Goal: Information Seeking & Learning: Learn about a topic

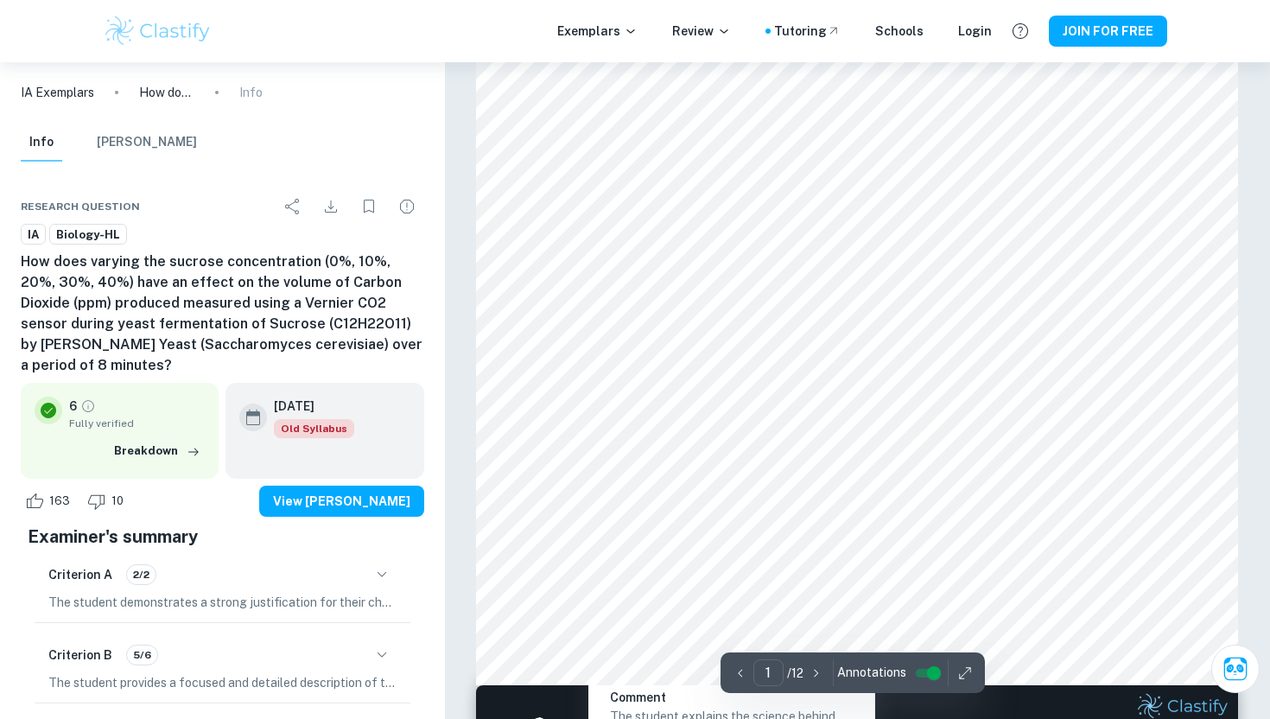
scroll to position [464, 0]
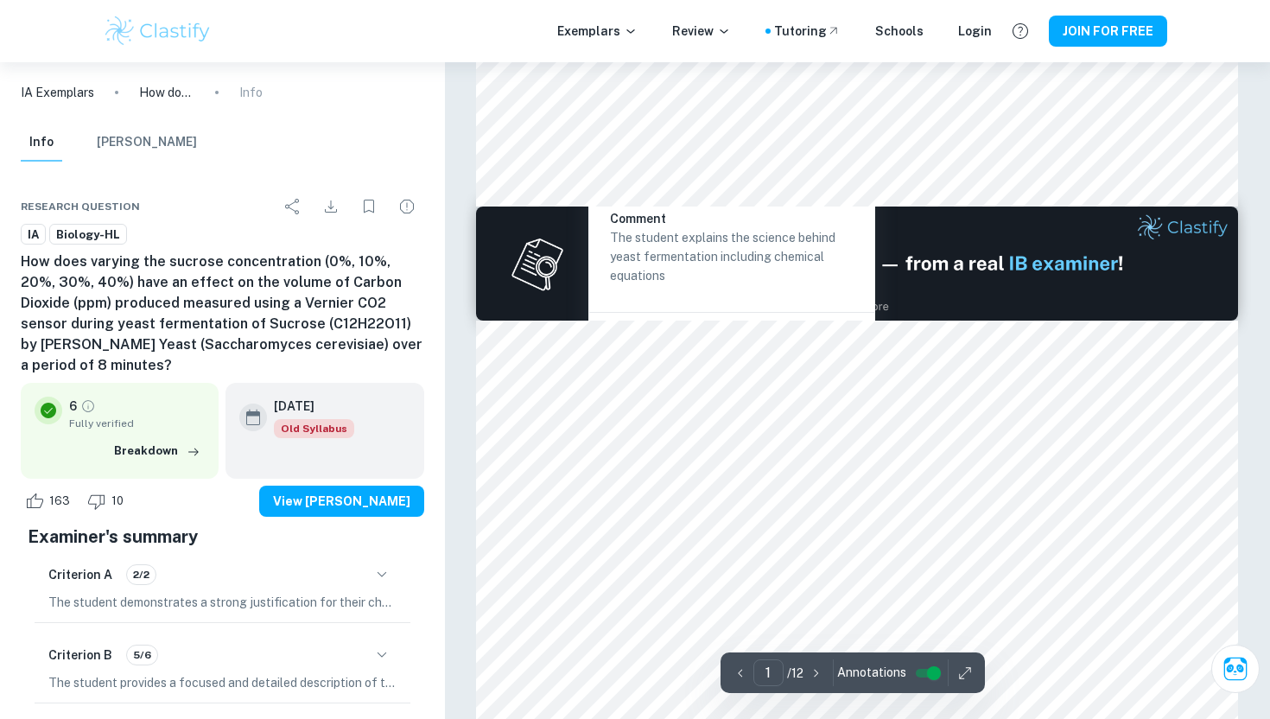
type input "2"
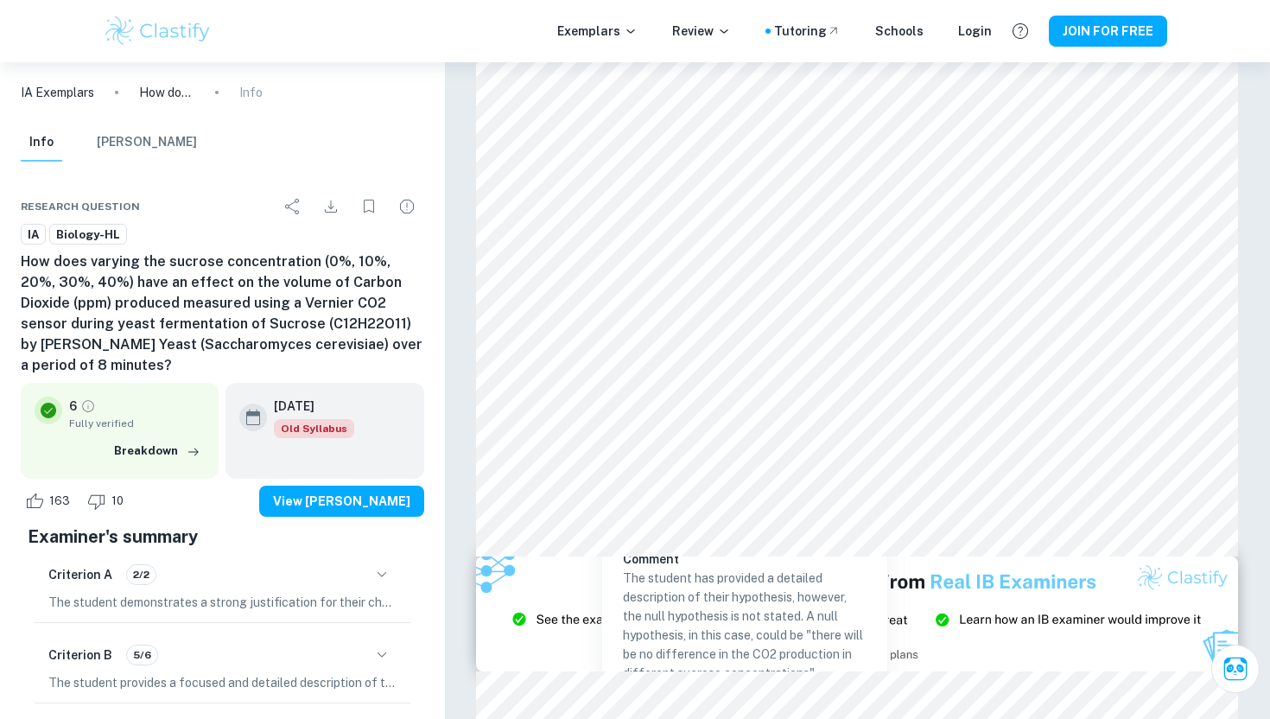
scroll to position [1773, 0]
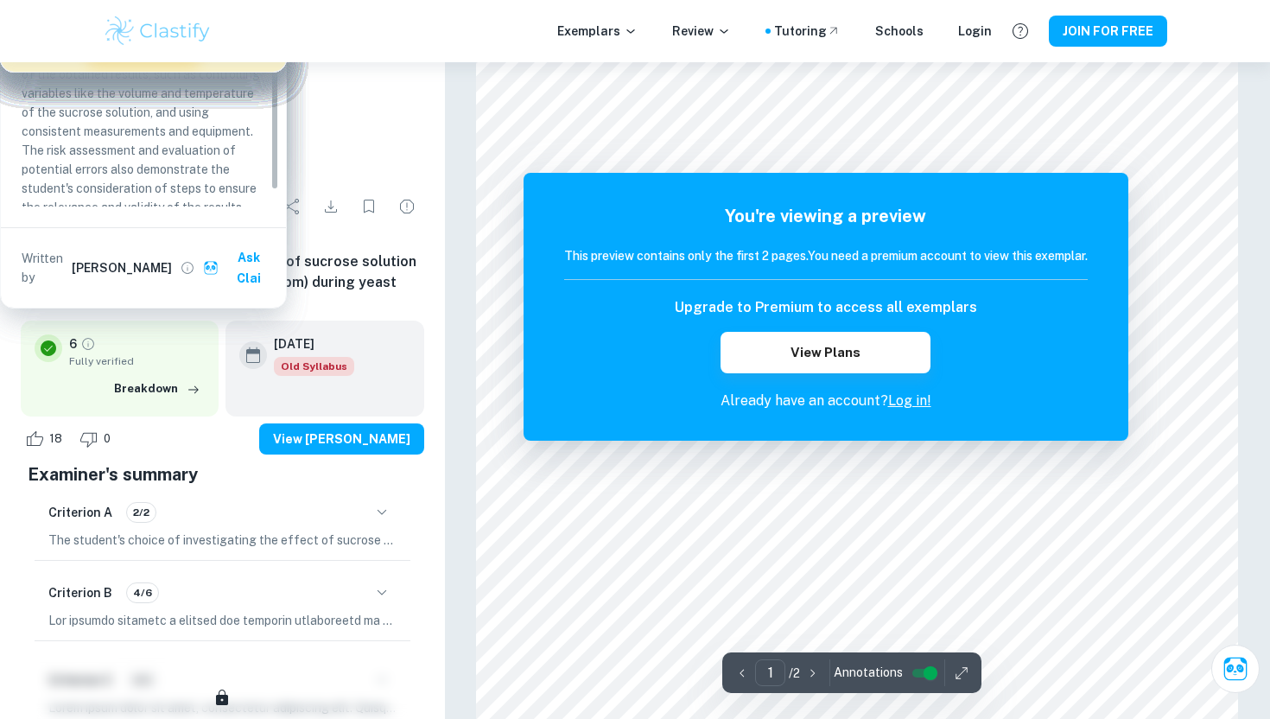
scroll to position [206, 0]
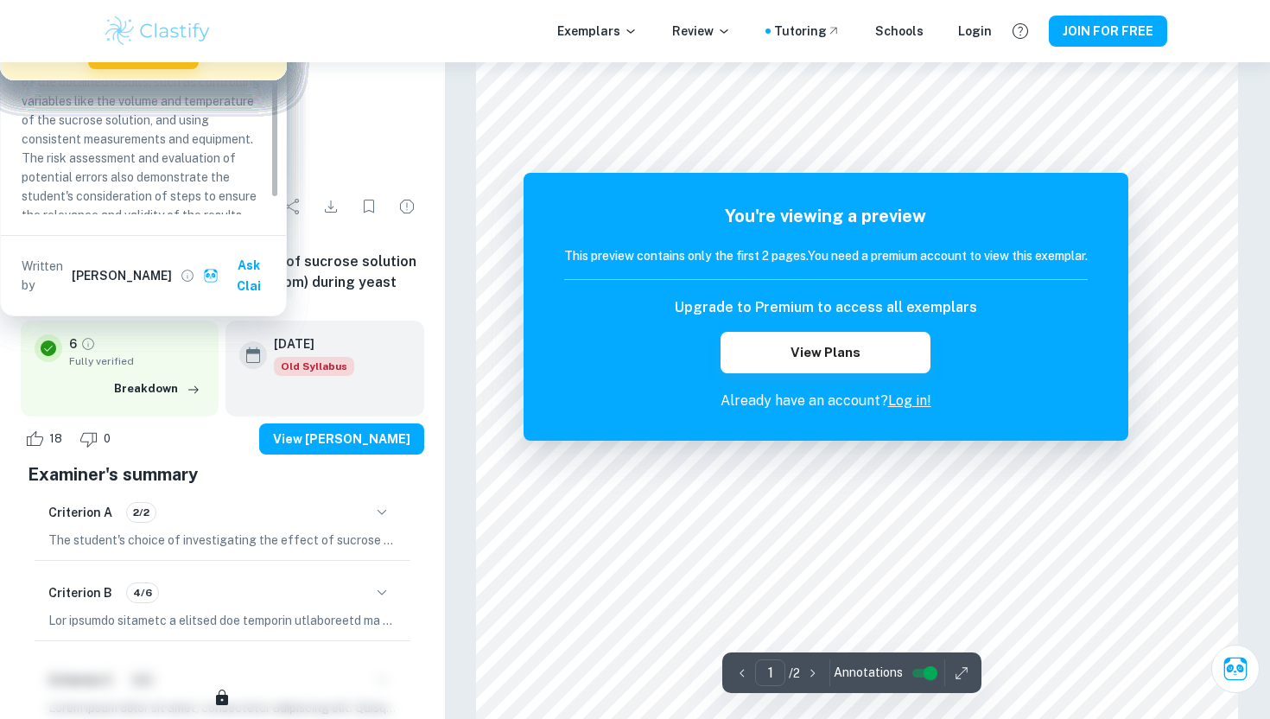
click at [910, 416] on div "You're viewing a preview This preview contains only the first 2 pages. You need…" at bounding box center [825, 307] width 605 height 268
click at [910, 401] on link "Log in!" at bounding box center [909, 400] width 43 height 16
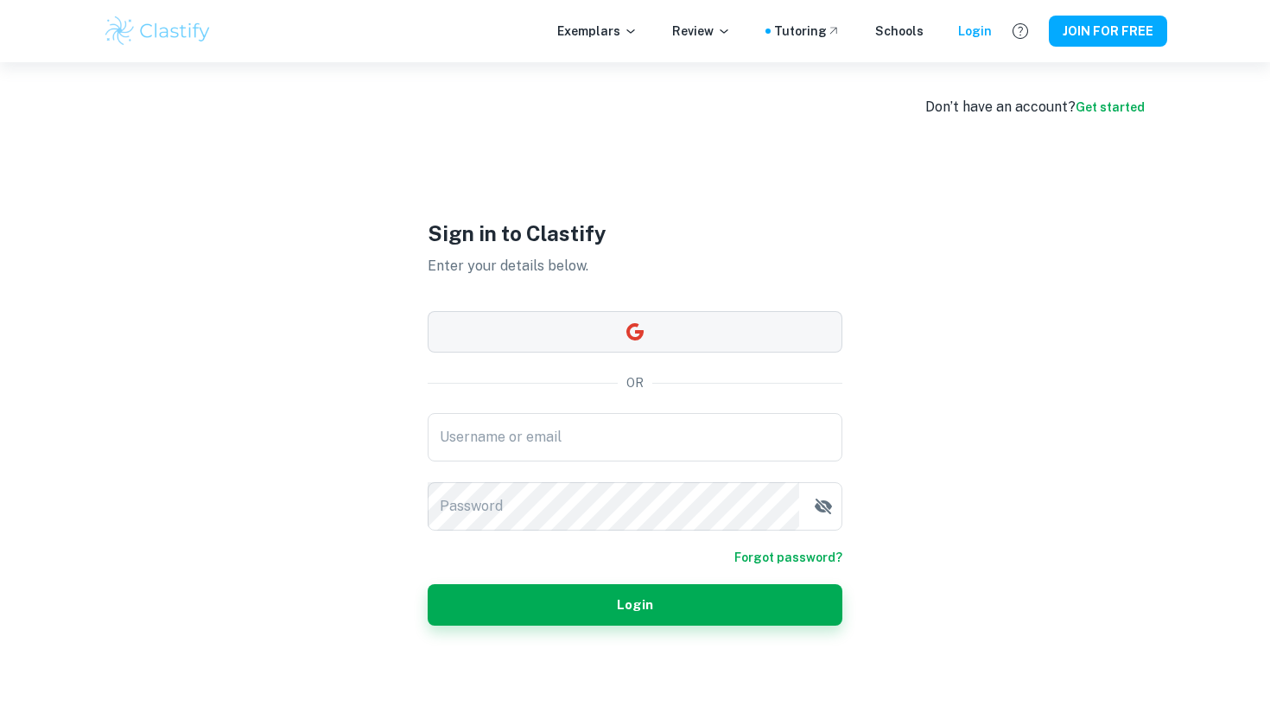
click at [727, 335] on button "button" at bounding box center [635, 331] width 415 height 41
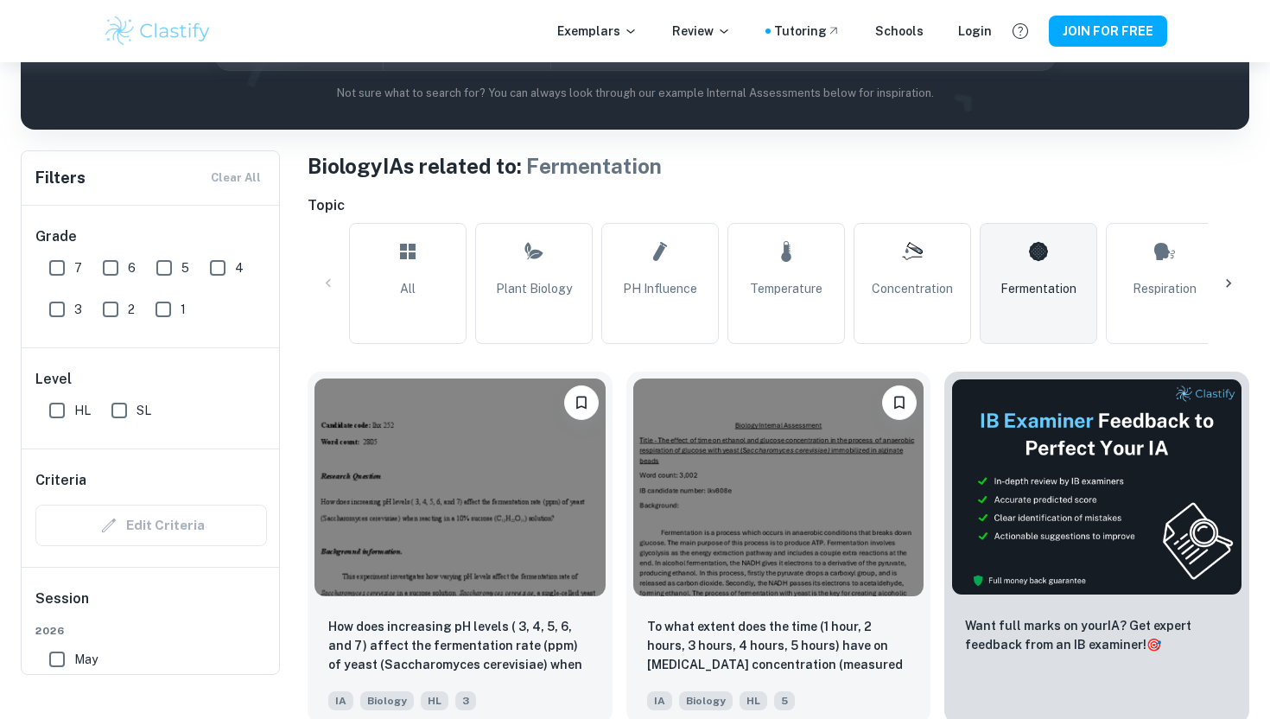
scroll to position [40, 0]
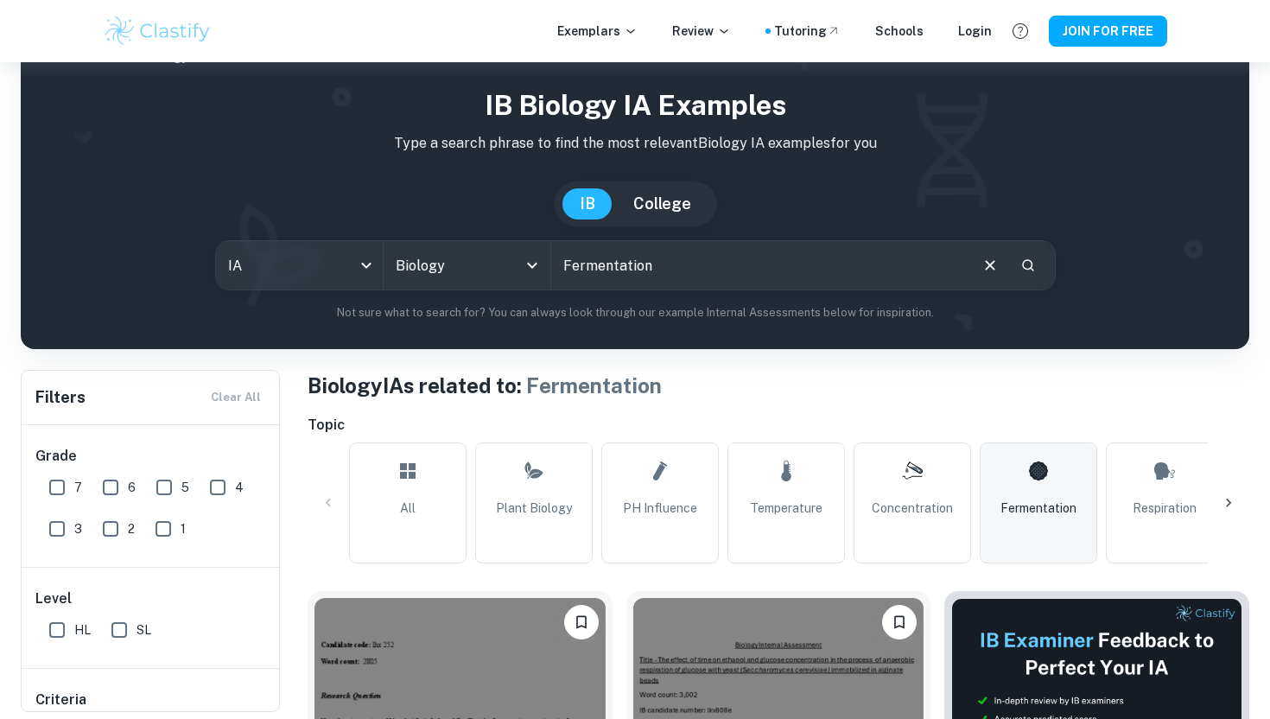
click at [837, 250] on input "Fermentation" at bounding box center [759, 265] width 416 height 48
click at [824, 257] on input "Fermentation" at bounding box center [759, 265] width 416 height 48
paste input "How does sugar concentration (0, 0.5, 1.0, 1.5, 2.0 g/ml-3) affect the volume o…"
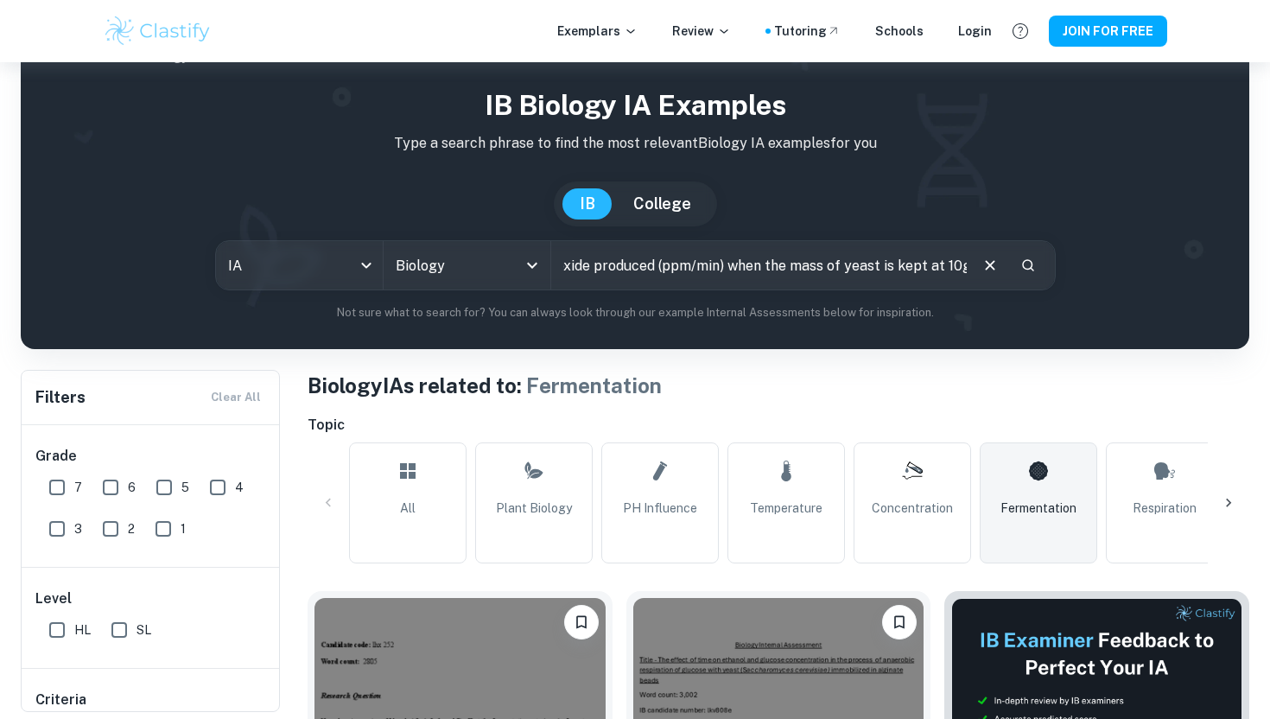
type input "How does sugar concentration (0, 0.5, 1.0, 1.5, 2.0 g/ml-3) affect the volume o…"
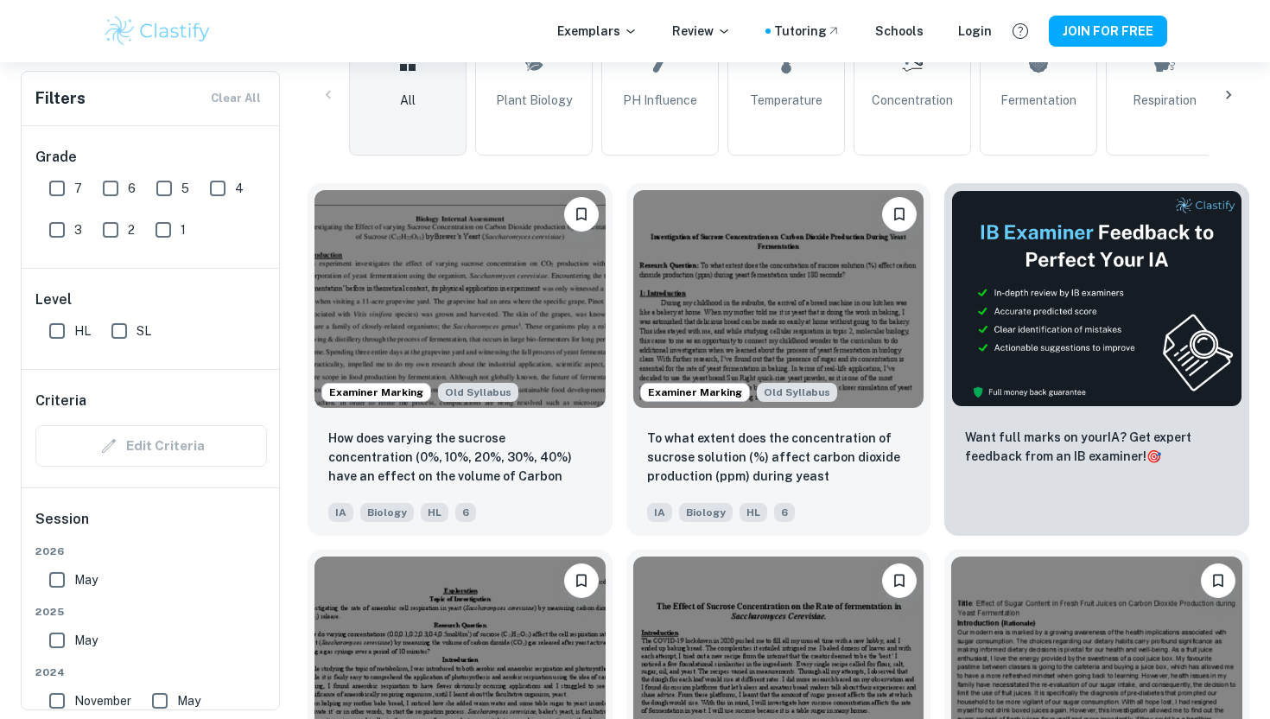
scroll to position [447, 0]
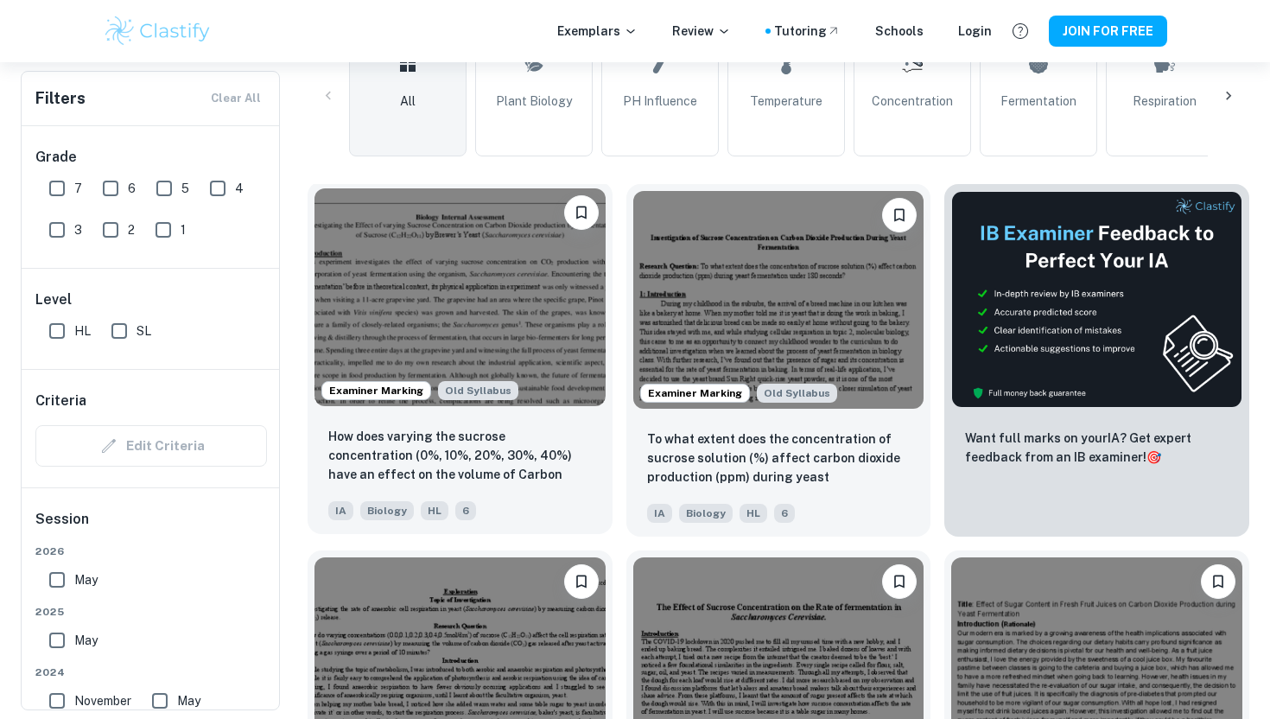
click at [587, 504] on div "IA Biology HL 6" at bounding box center [459, 509] width 263 height 21
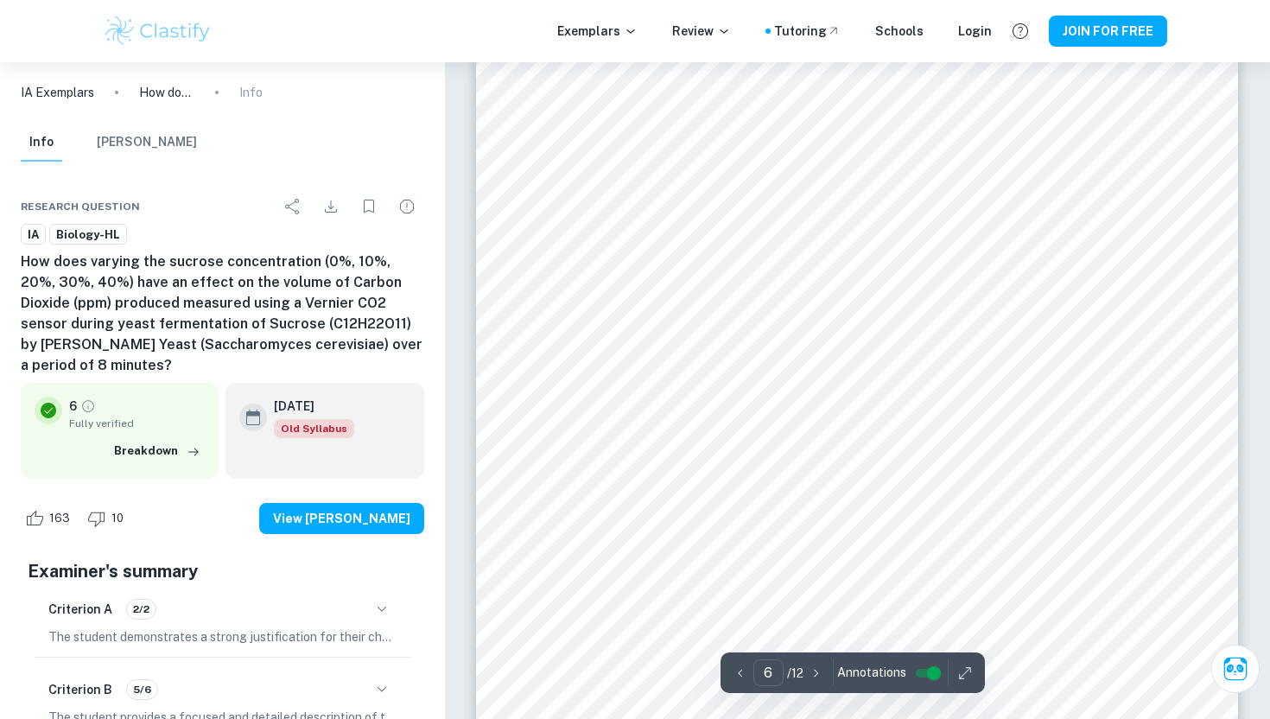
scroll to position [5717, 0]
type input "7"
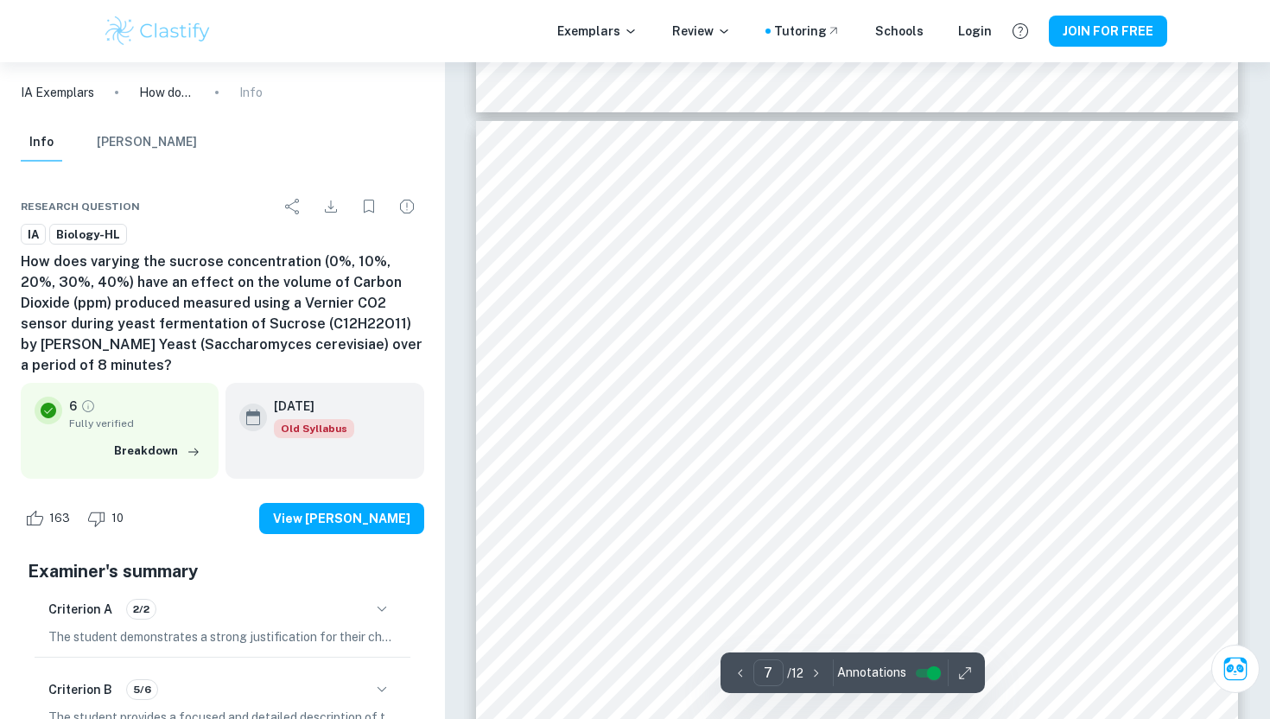
scroll to position [6657, 0]
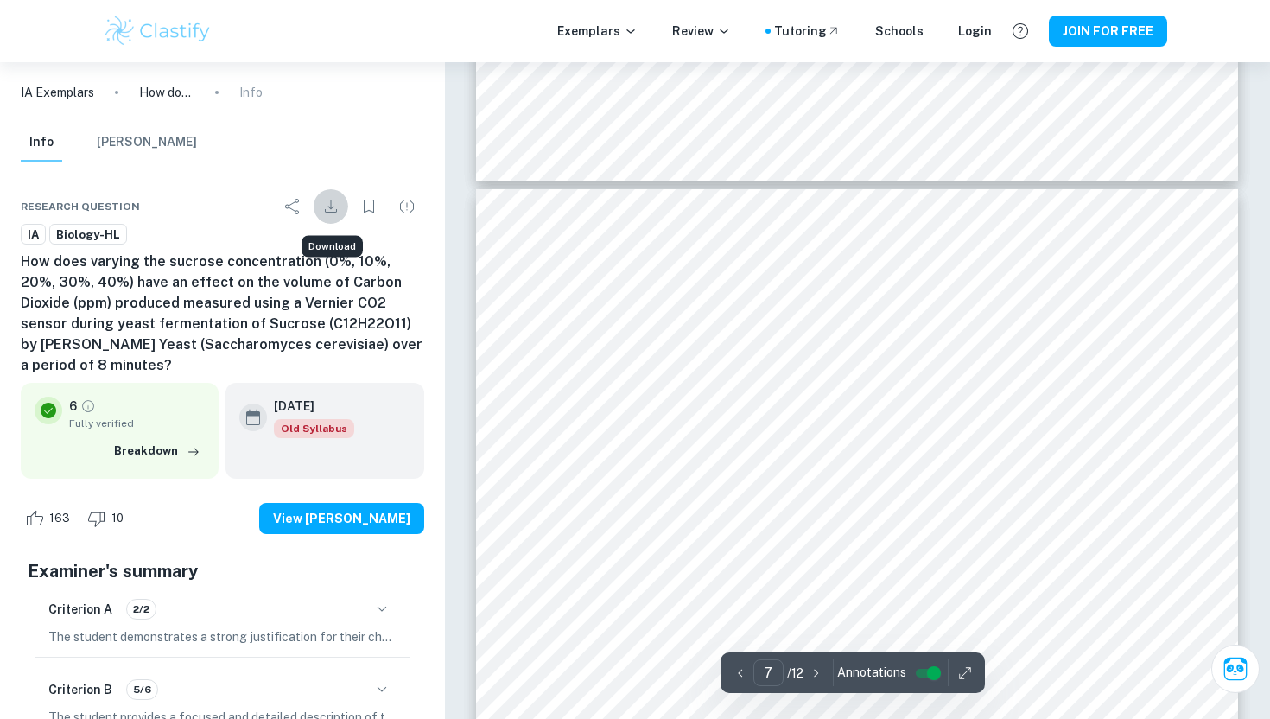
click at [331, 213] on icon "Download" at bounding box center [330, 206] width 21 height 21
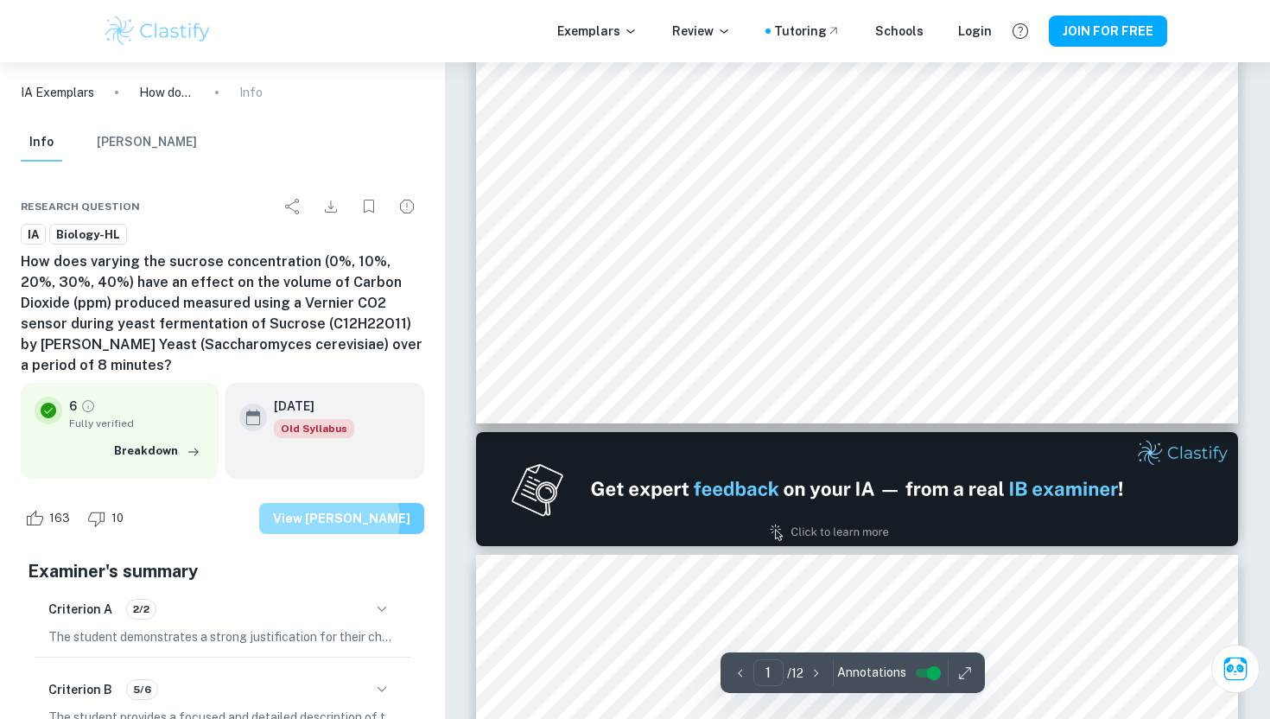
click at [355, 503] on button "View [PERSON_NAME]" at bounding box center [341, 518] width 165 height 31
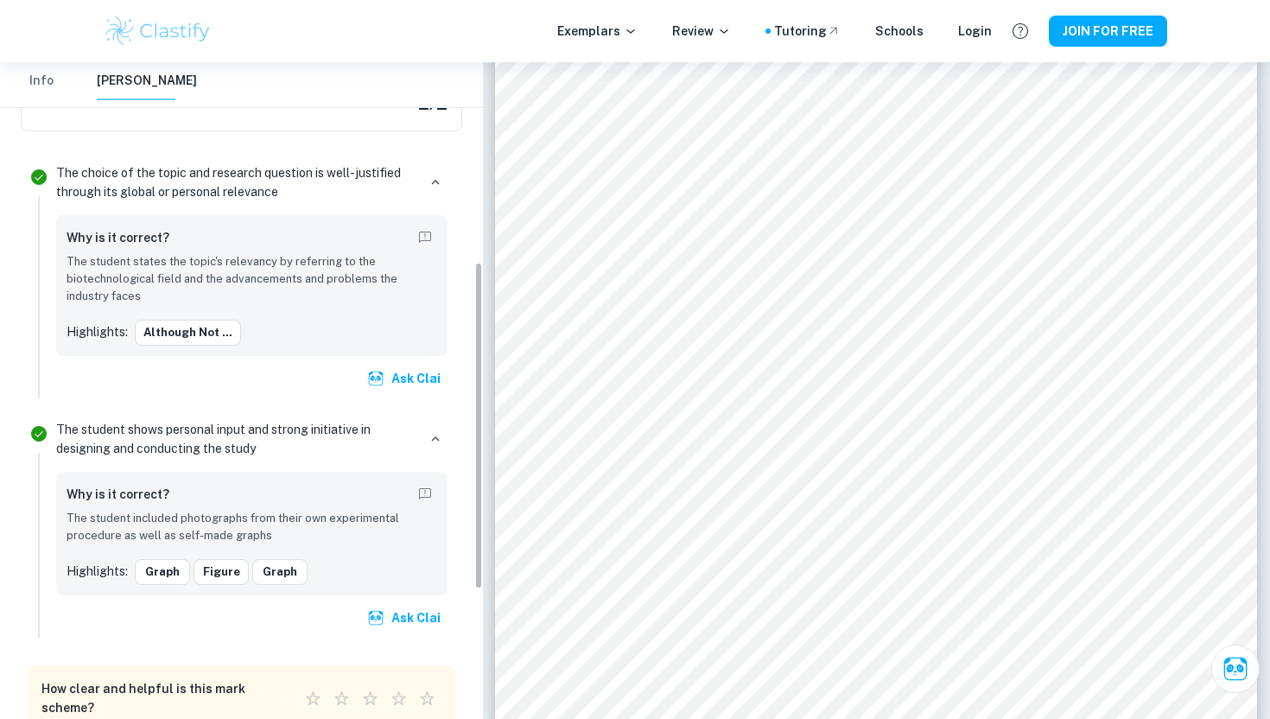
scroll to position [402, 0]
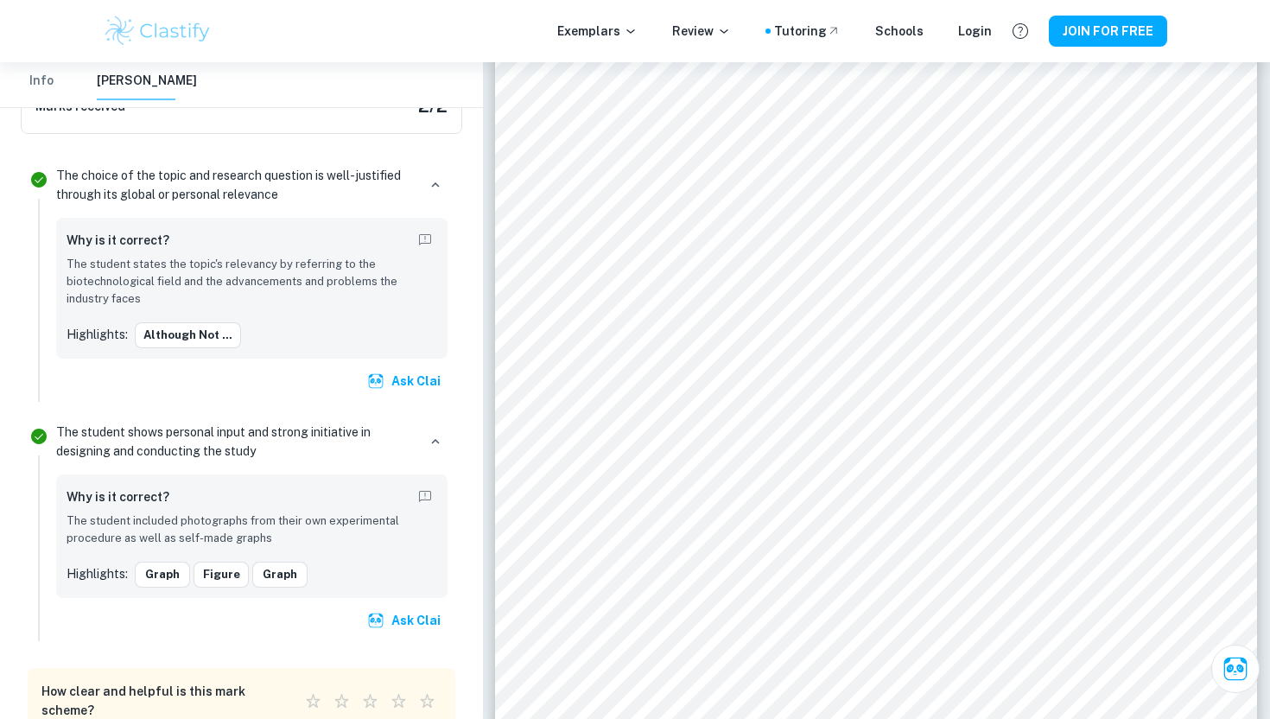
click at [367, 297] on p "The student states the topic's relevancy by referring to the biotechnological f…" at bounding box center [252, 282] width 371 height 53
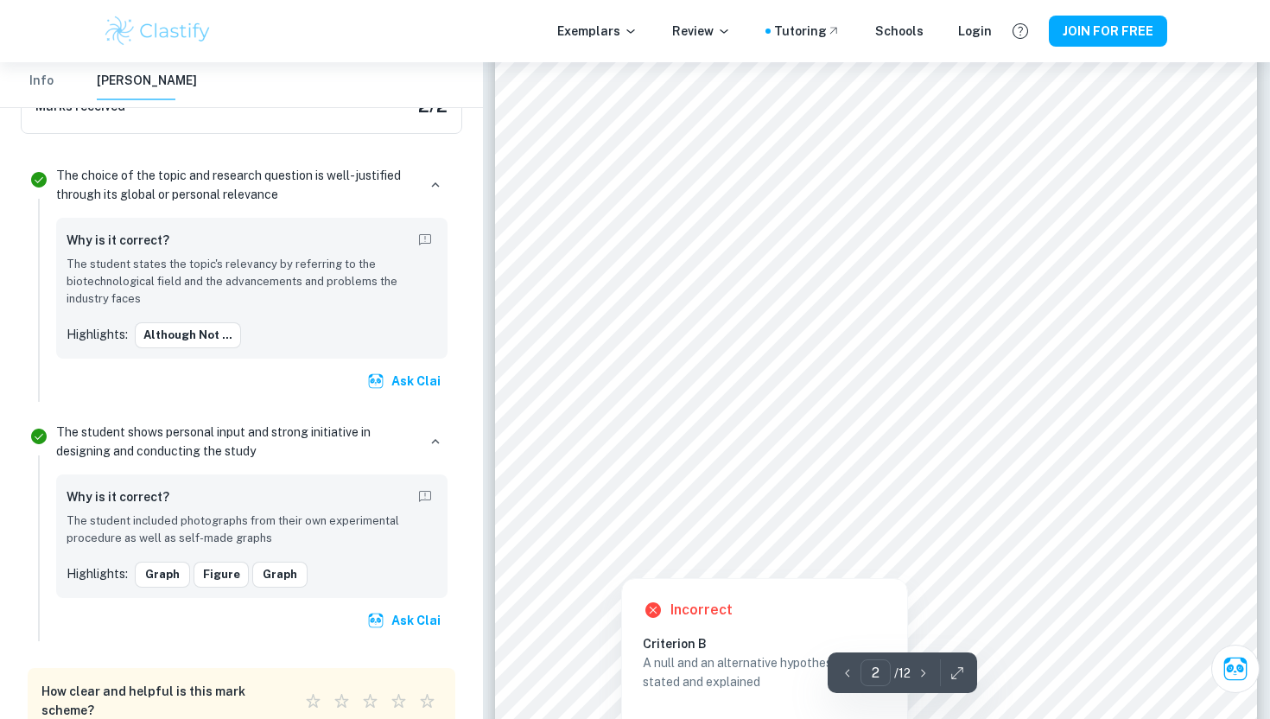
click at [669, 324] on div at bounding box center [876, 316] width 660 height 16
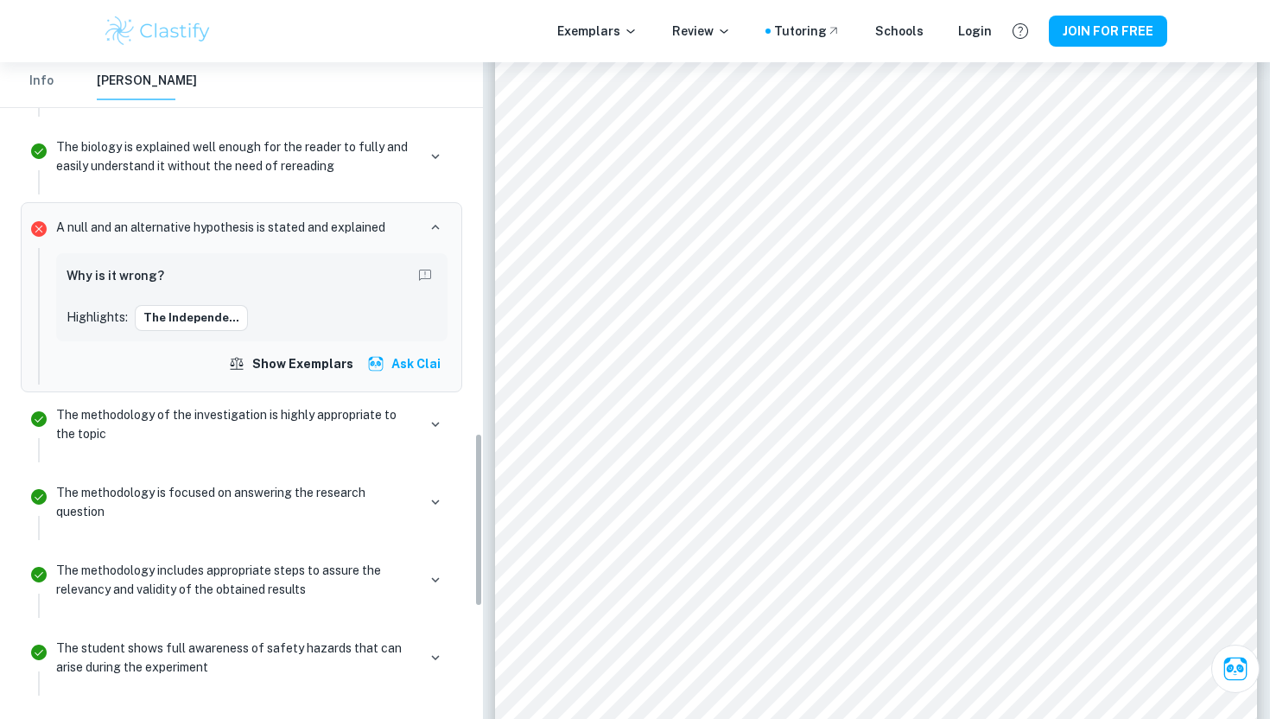
scroll to position [1386, 0]
click at [414, 349] on div "Why is it wrong? Highlights: The independe... Show exemplars Ask Clai" at bounding box center [251, 318] width 391 height 126
click at [413, 362] on button "Ask Clai" at bounding box center [406, 365] width 84 height 31
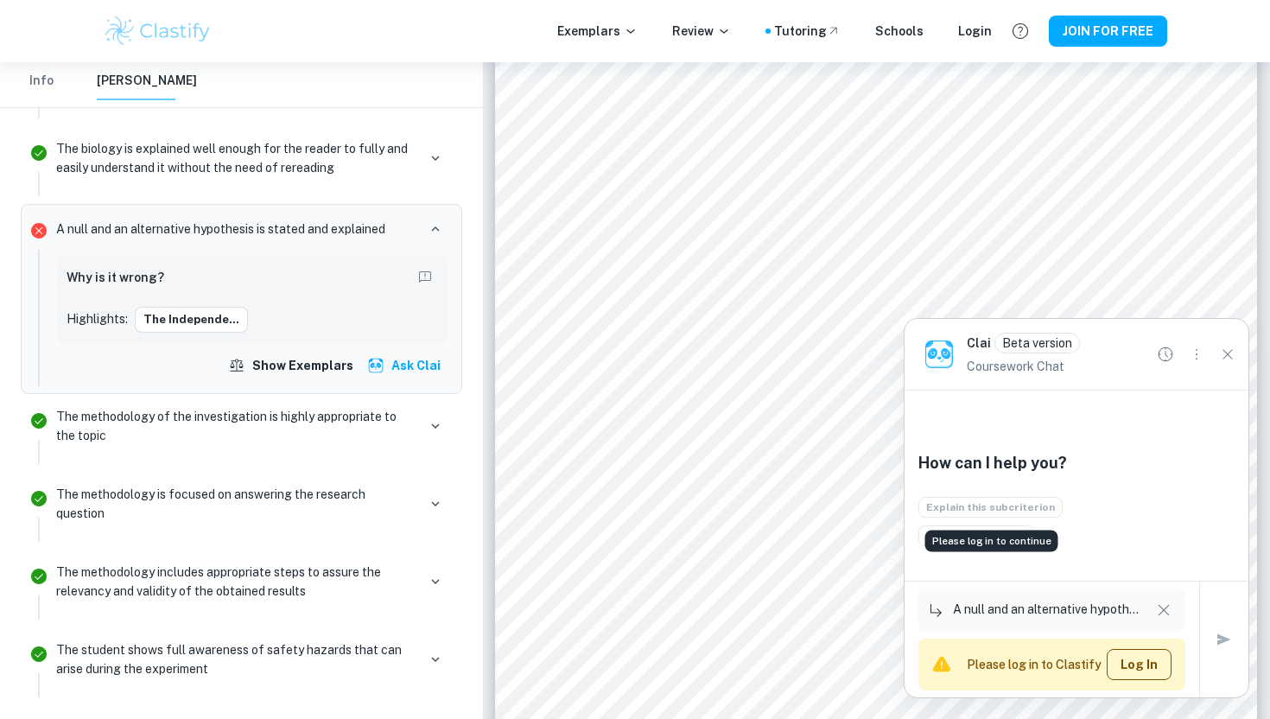
click at [1026, 503] on div "Explain this subcriterion" at bounding box center [990, 507] width 144 height 22
click at [1165, 612] on icon "button" at bounding box center [1163, 610] width 11 height 11
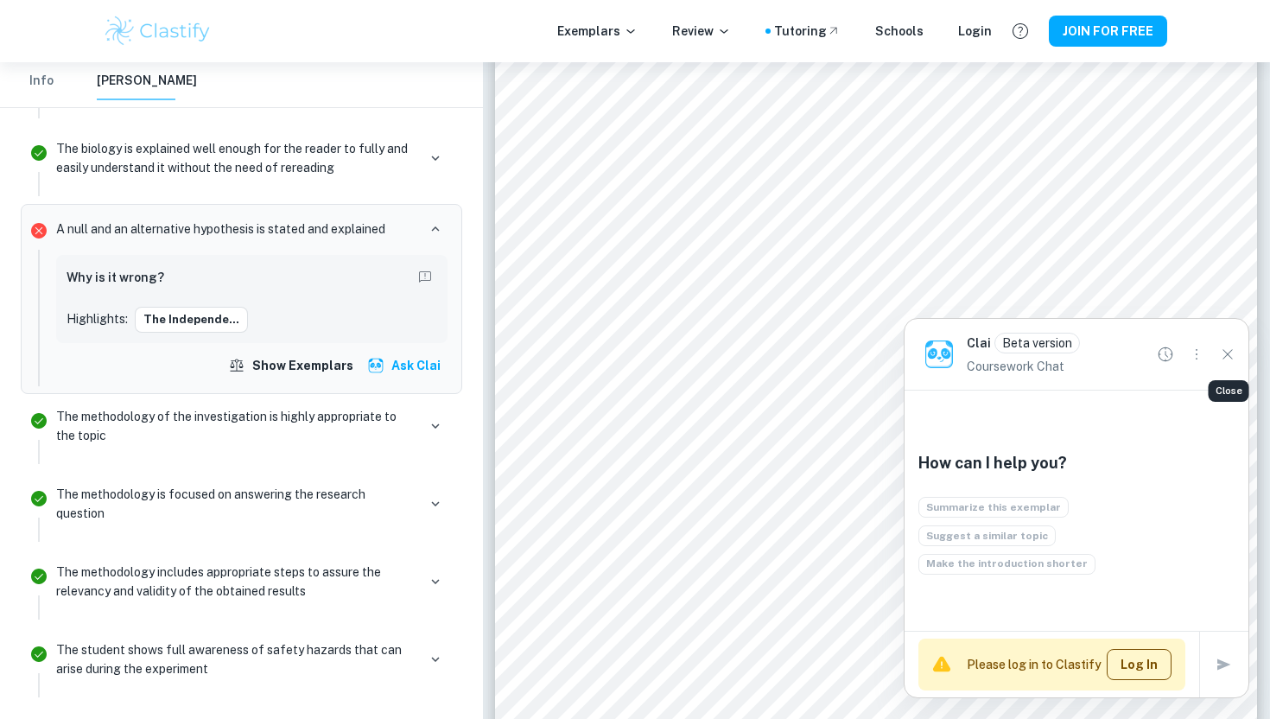
click at [1226, 355] on icon "Close" at bounding box center [1227, 354] width 19 height 19
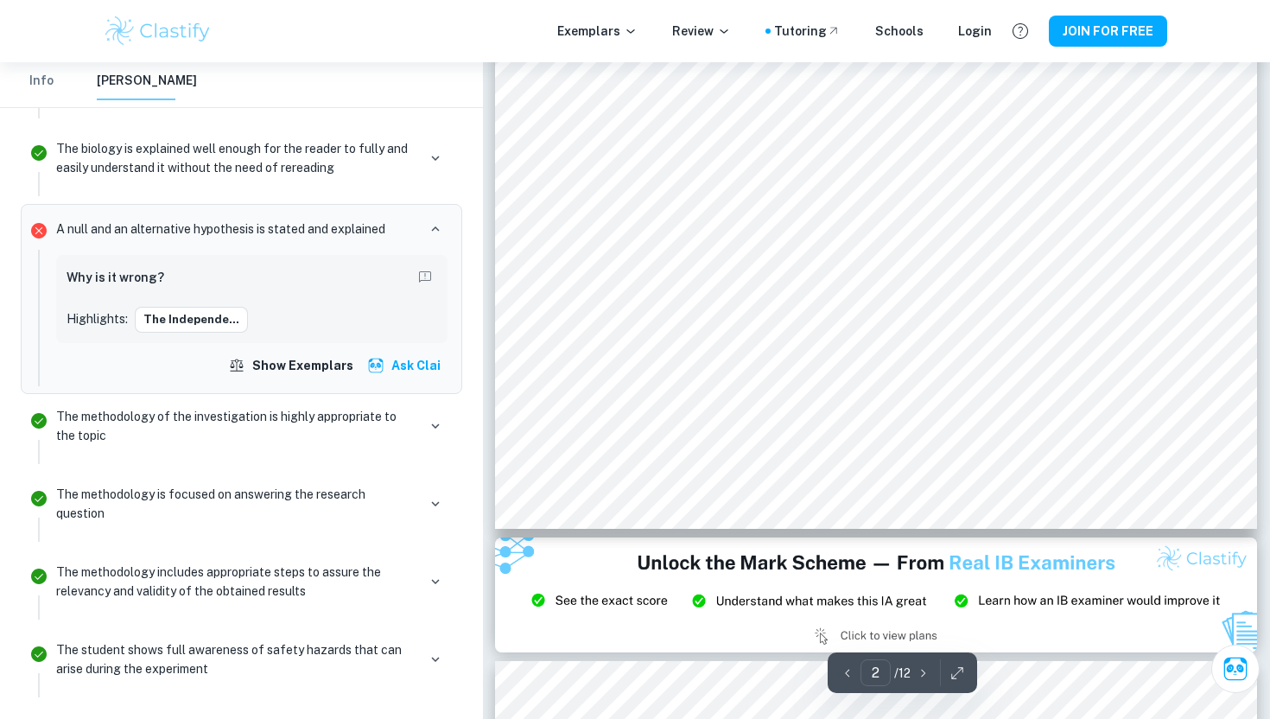
scroll to position [1833, 0]
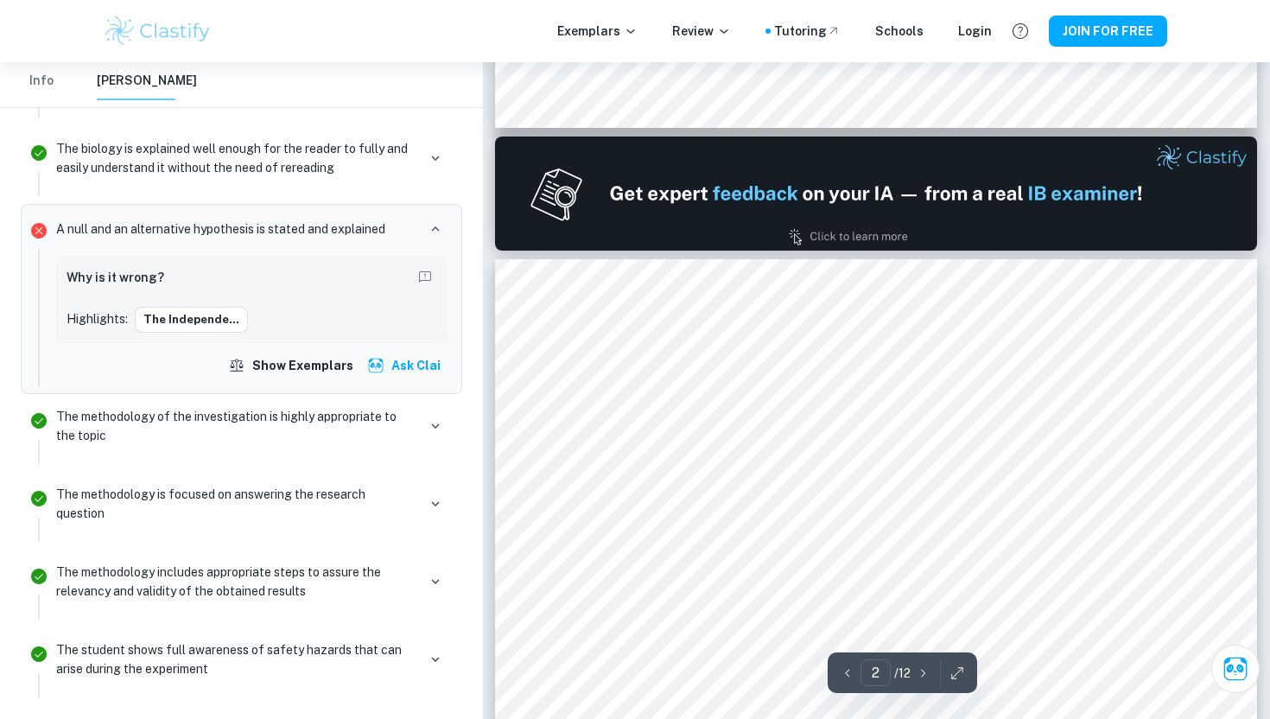
type input "1"
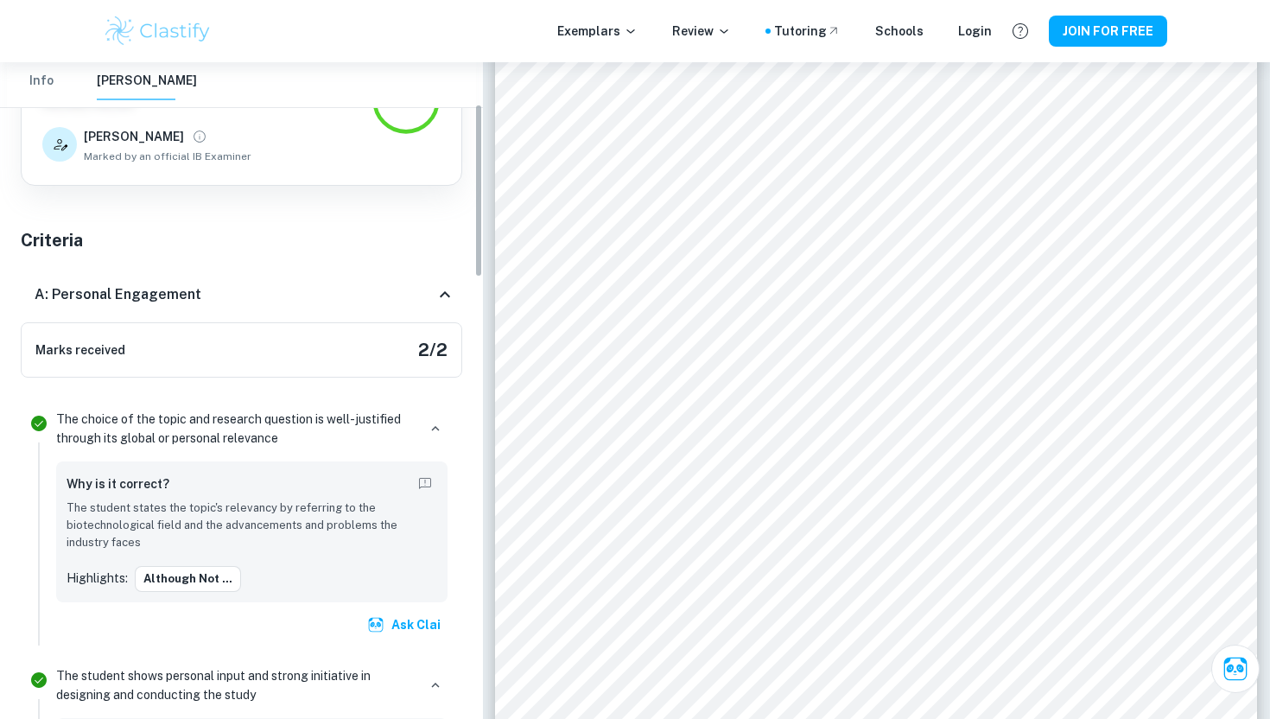
scroll to position [0, 0]
